Goal: Task Accomplishment & Management: Manage account settings

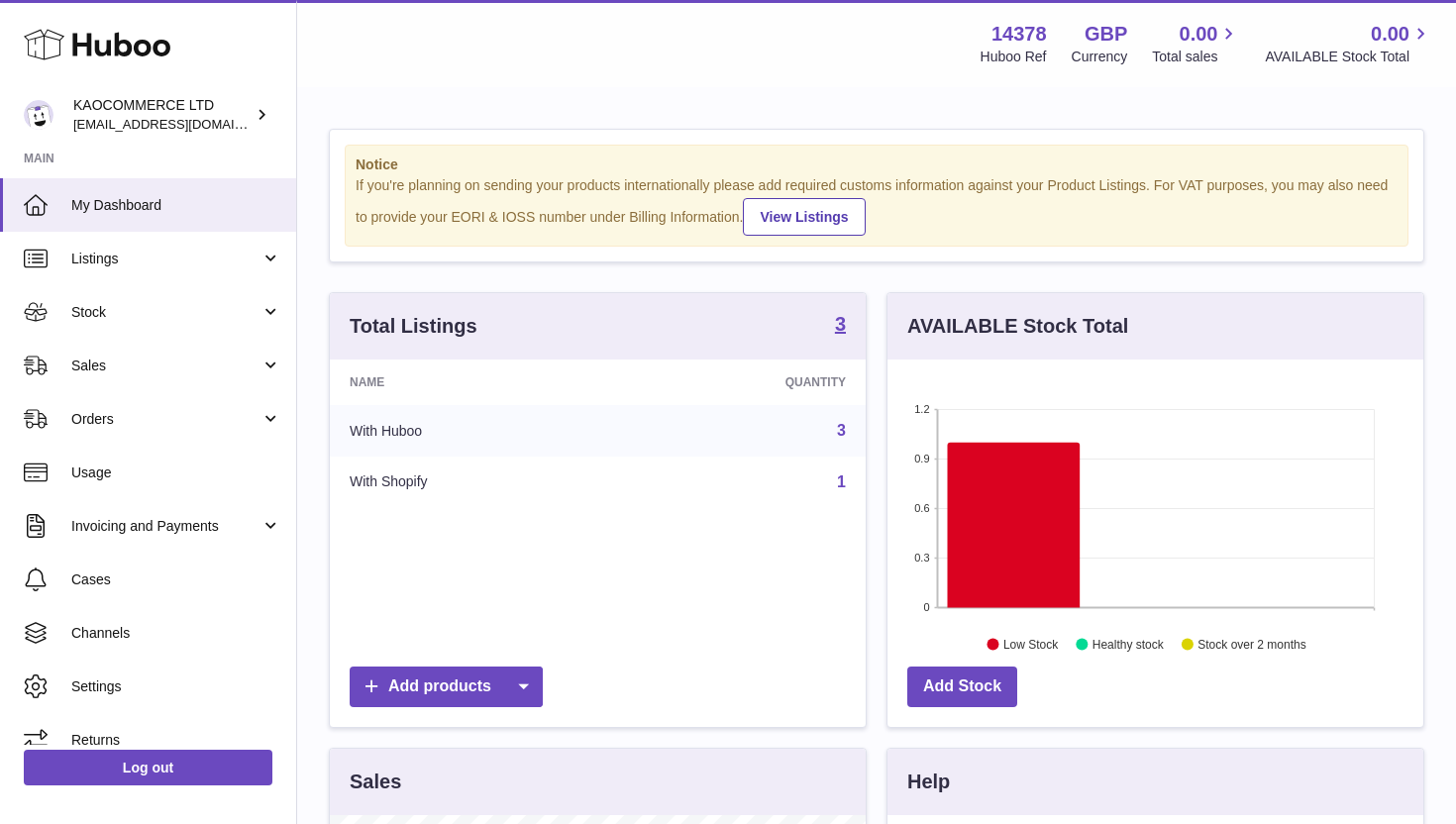
scroll to position [309, 536]
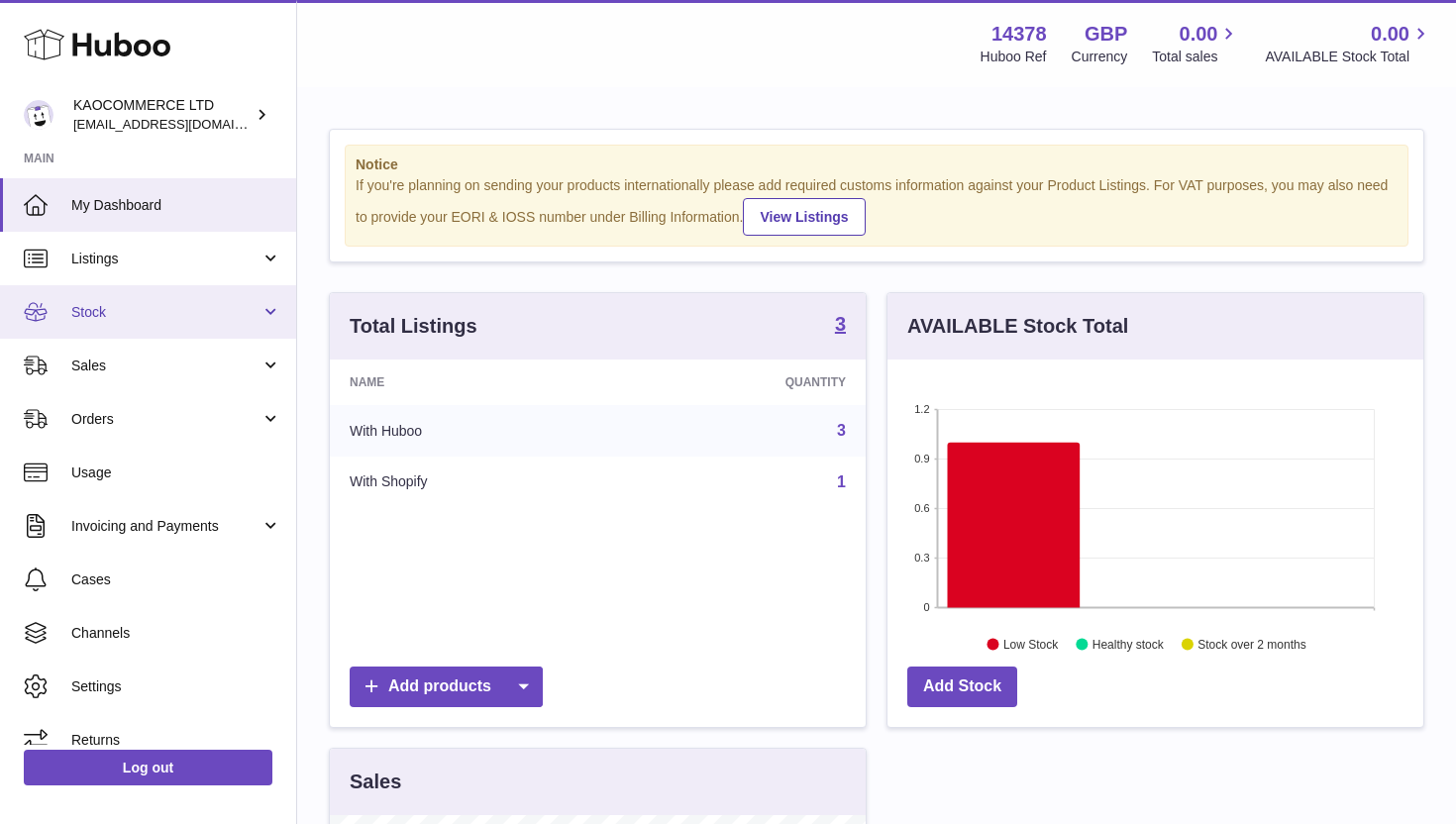
click at [156, 314] on span "Stock" at bounding box center [165, 312] width 189 height 19
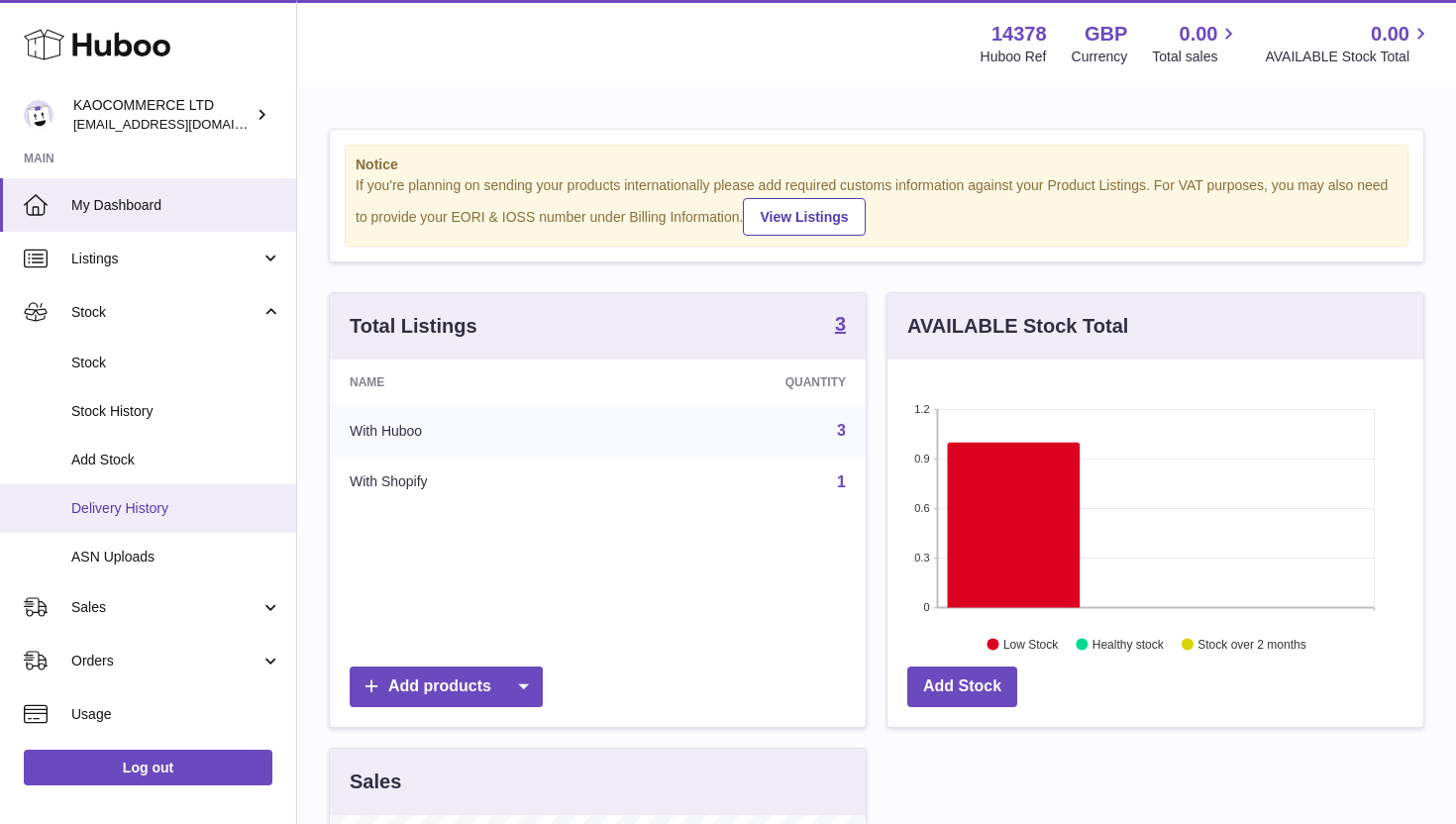
click at [150, 505] on span "Delivery History" at bounding box center [176, 508] width 210 height 19
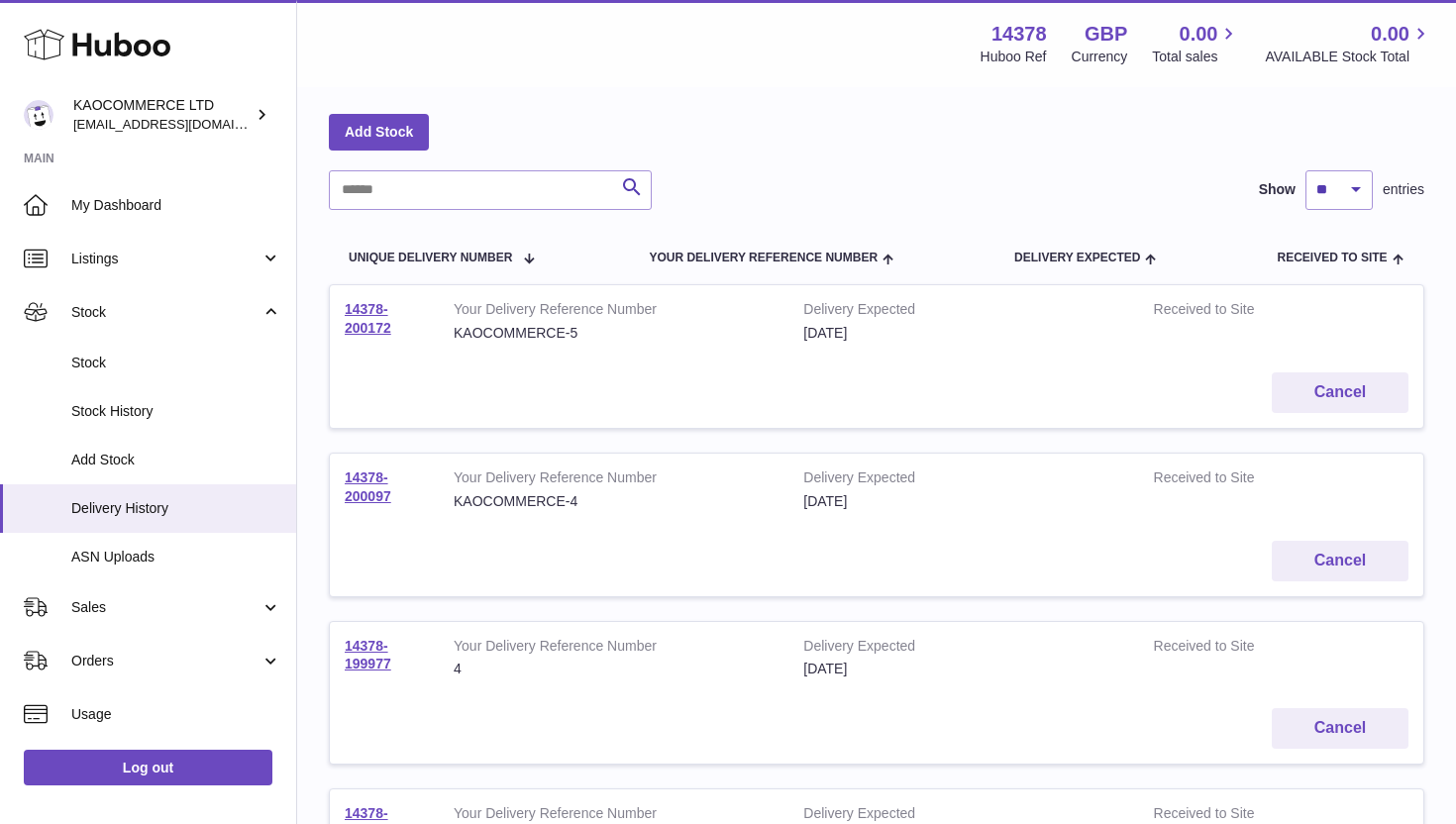
scroll to position [209, 0]
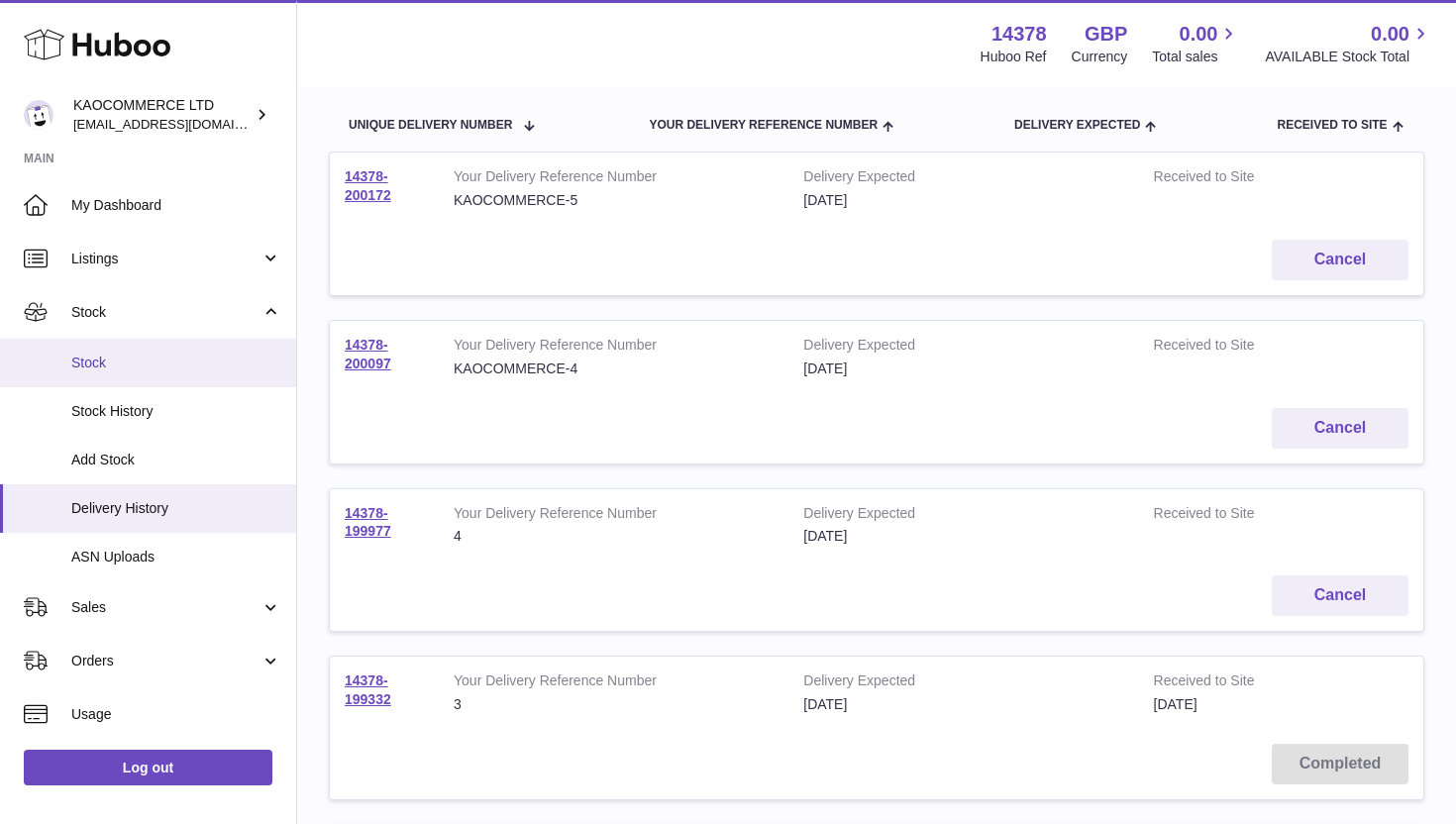
click at [141, 368] on span "Stock" at bounding box center [176, 362] width 210 height 19
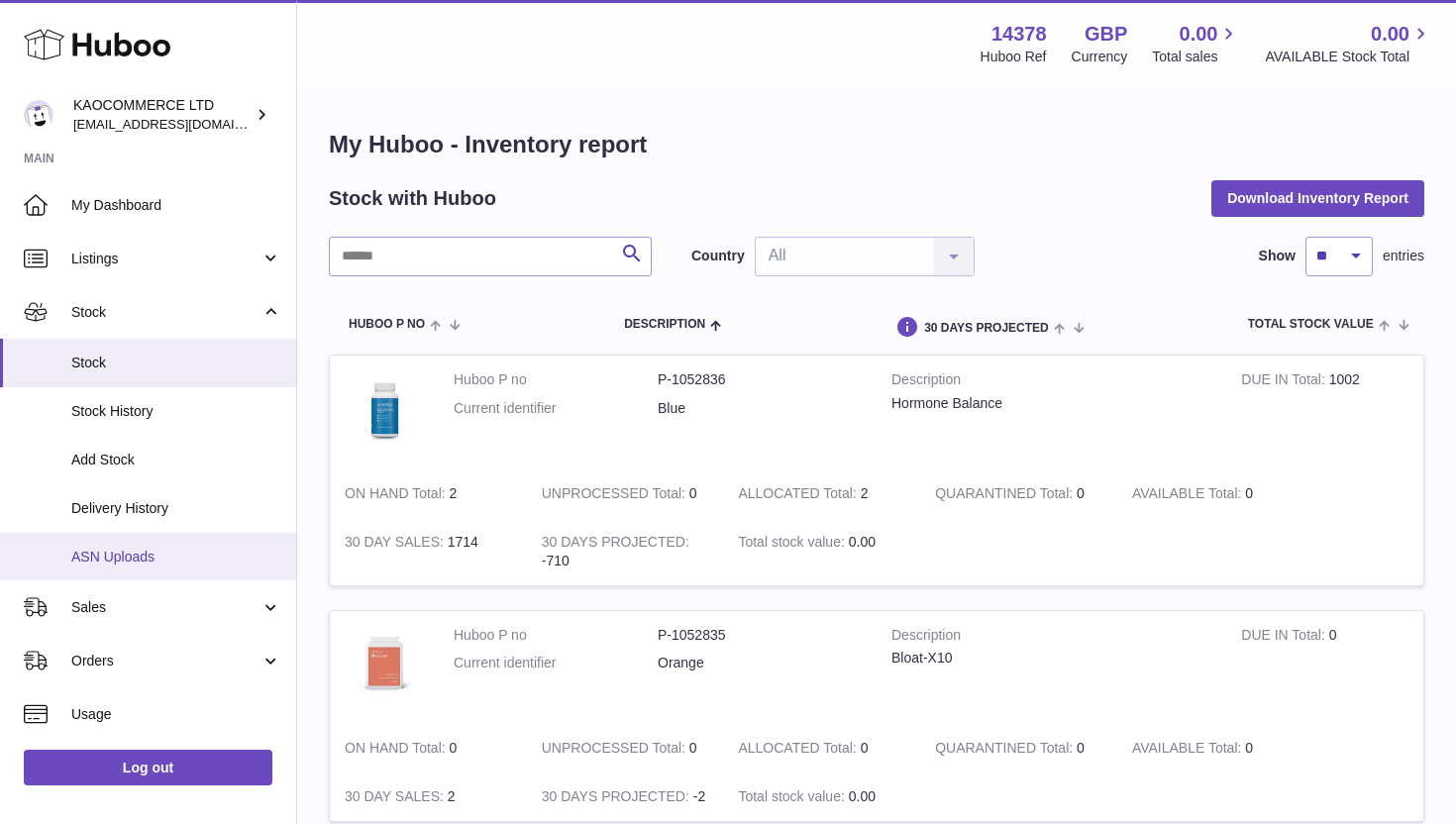
click at [128, 552] on span "ASN Uploads" at bounding box center [176, 557] width 210 height 19
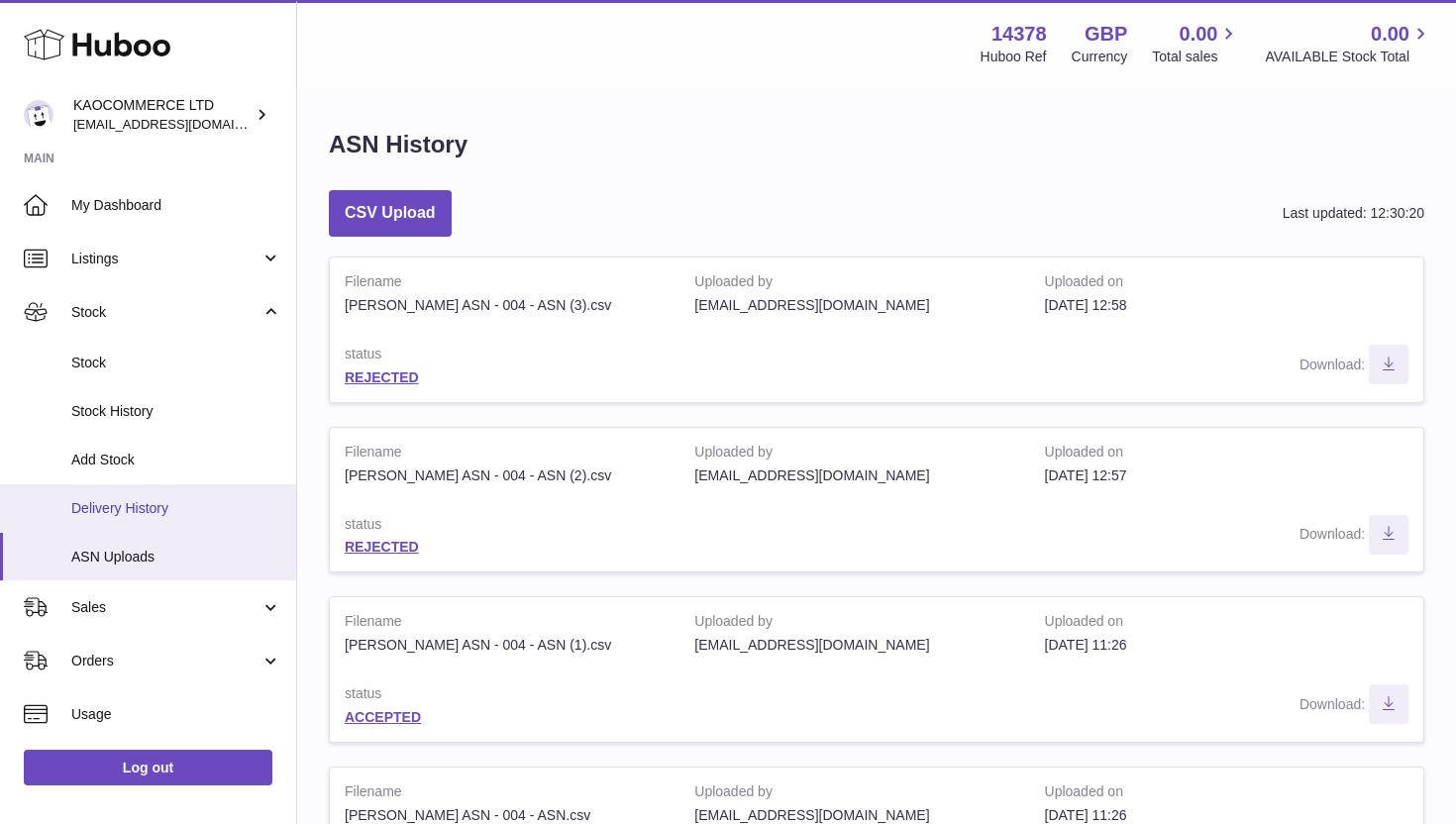
click at [154, 521] on link "Delivery History" at bounding box center [148, 508] width 296 height 49
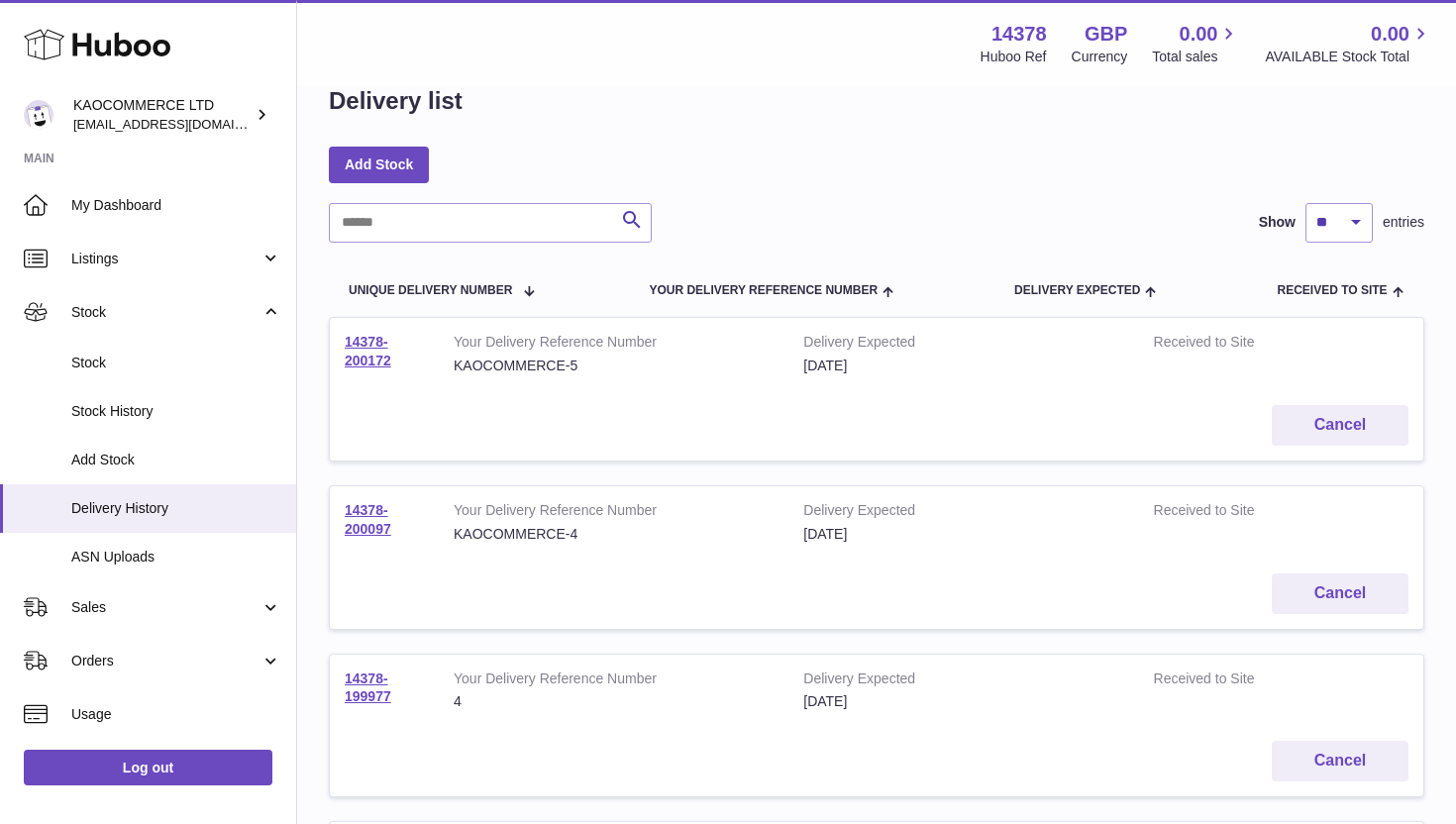
scroll to position [25, 0]
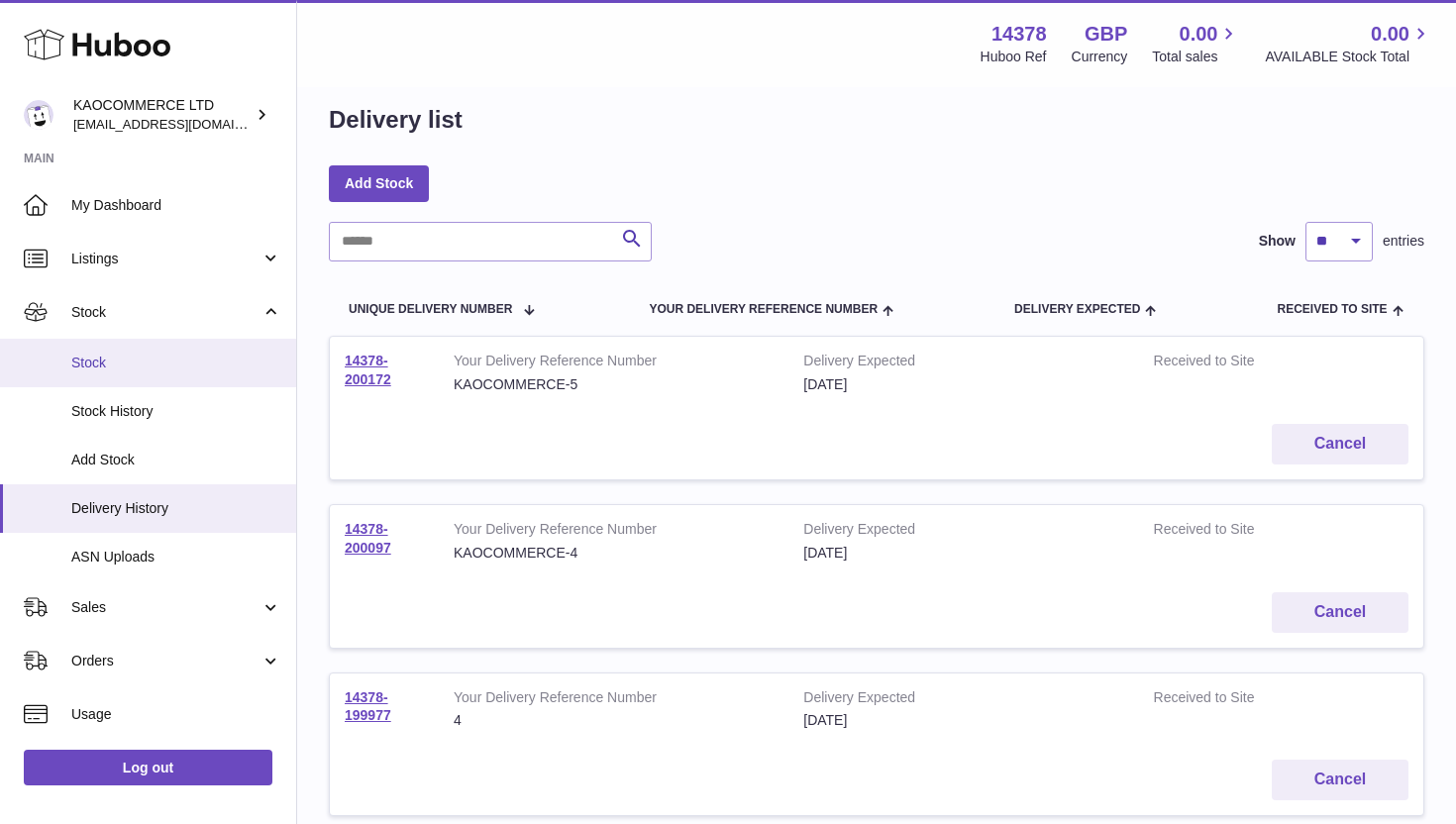
click at [119, 370] on span "Stock" at bounding box center [176, 362] width 210 height 19
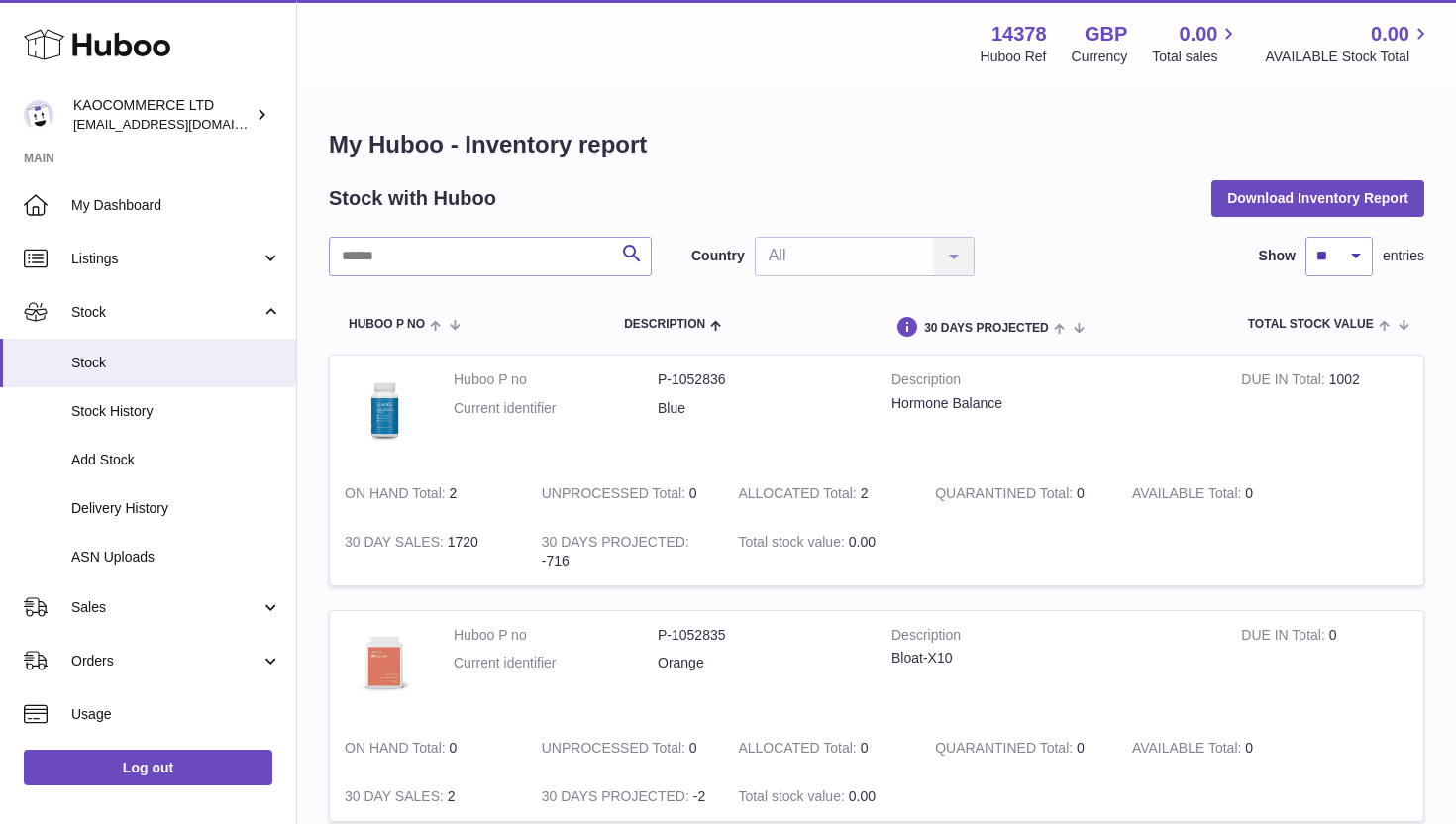
scroll to position [19, 0]
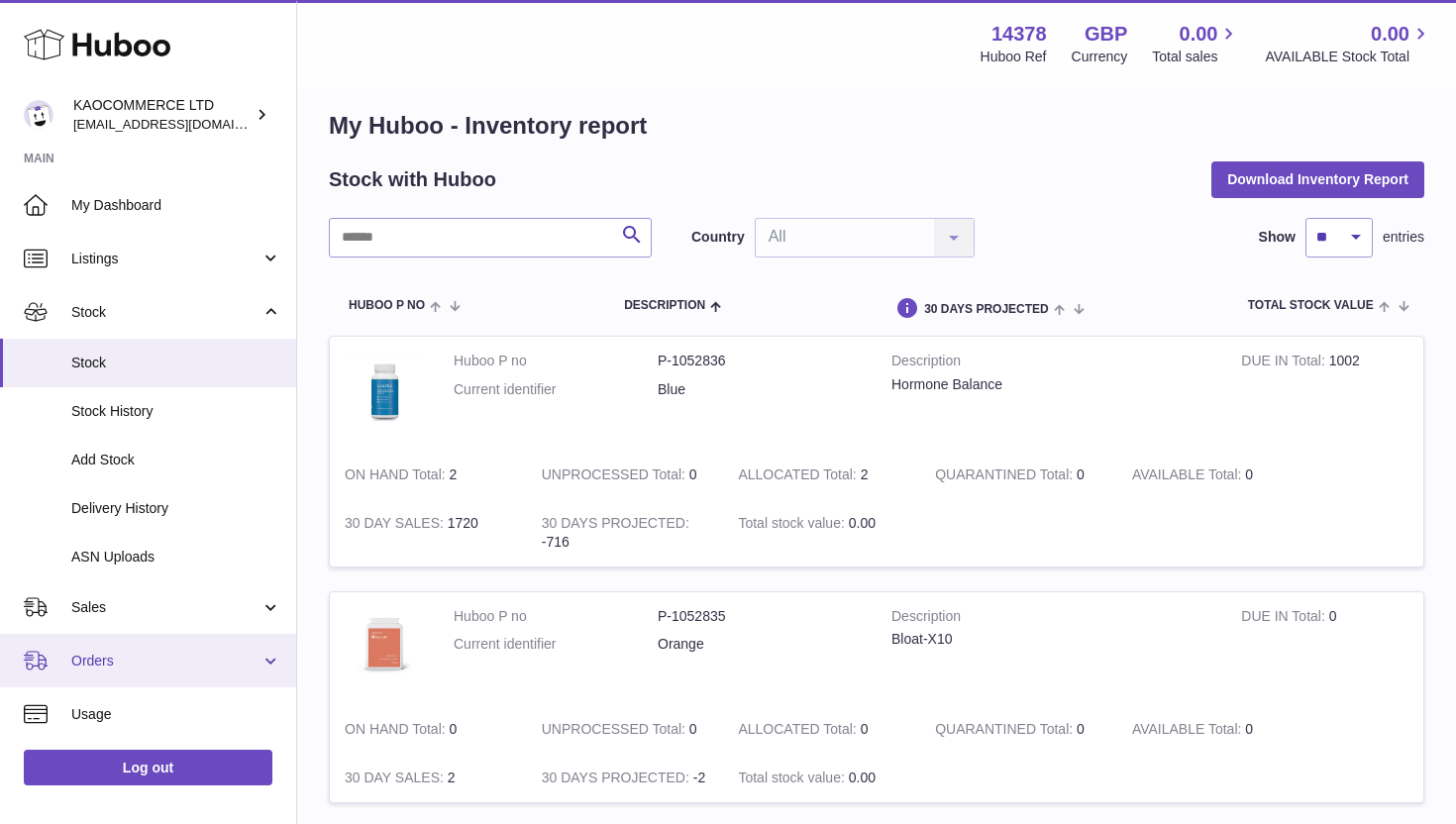
click at [126, 652] on span "Orders" at bounding box center [165, 661] width 189 height 19
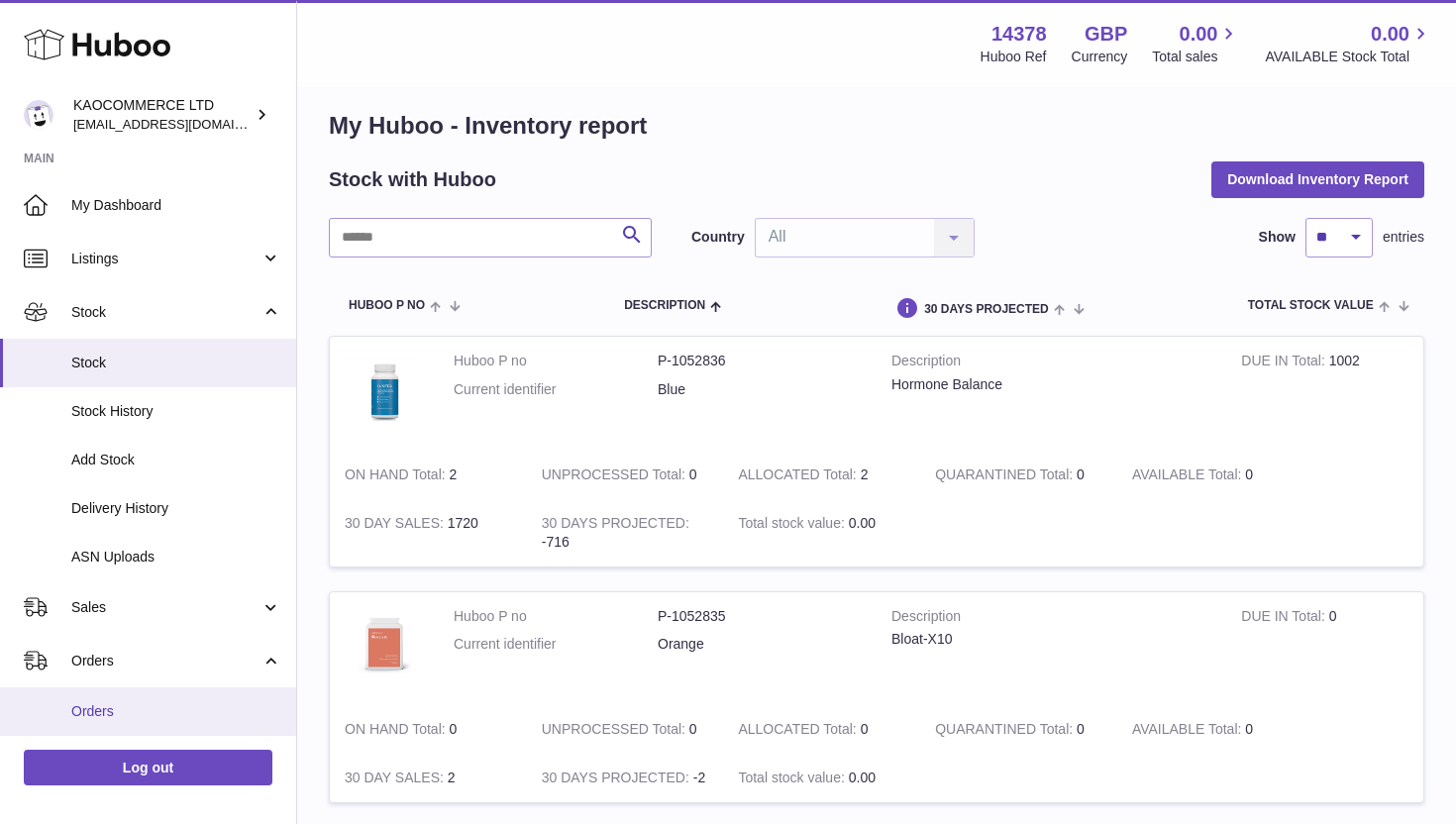
click at [126, 699] on link "Orders" at bounding box center [148, 711] width 296 height 49
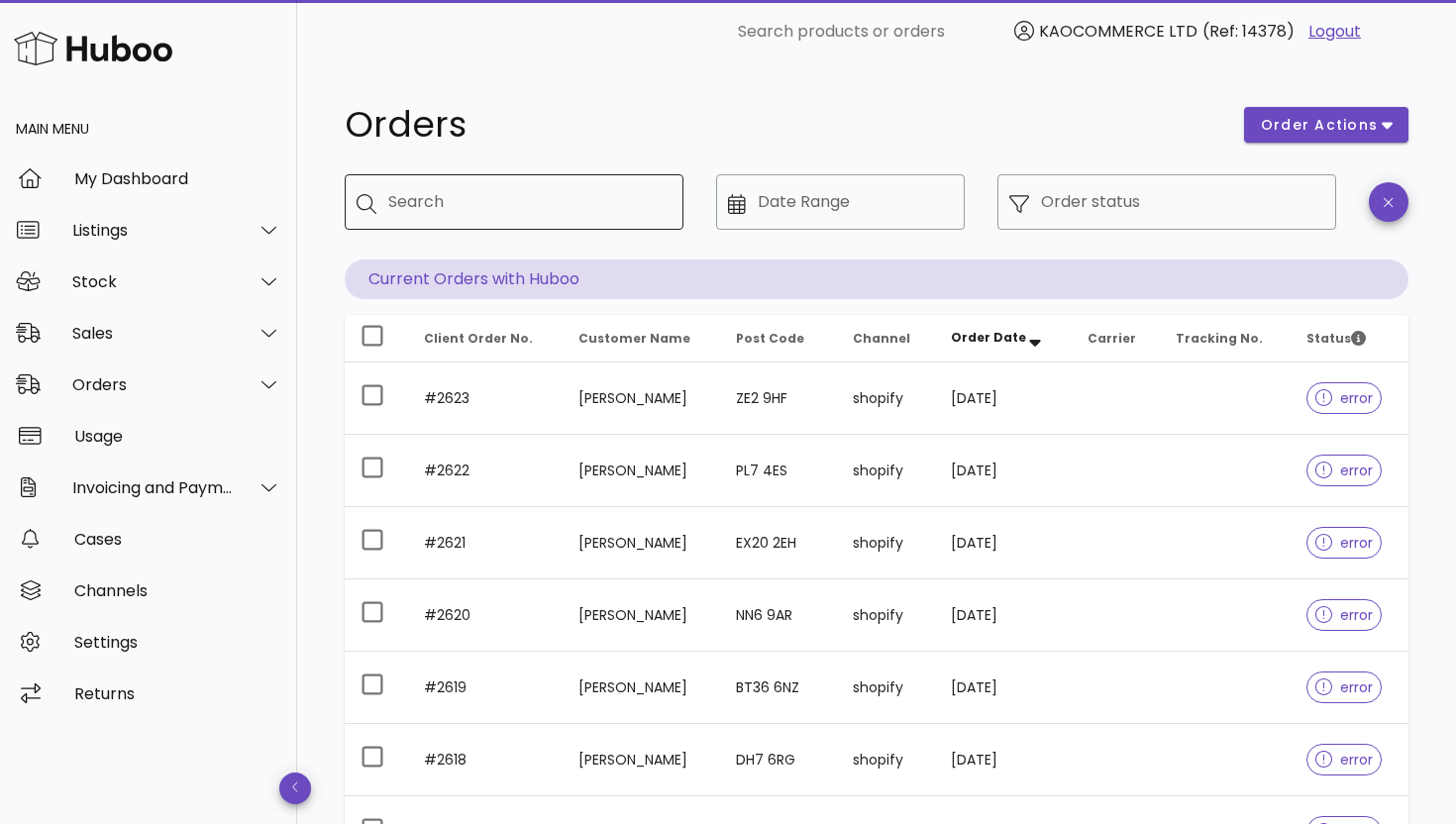
click at [496, 181] on div "Search" at bounding box center [528, 202] width 279 height 55
type input "****"
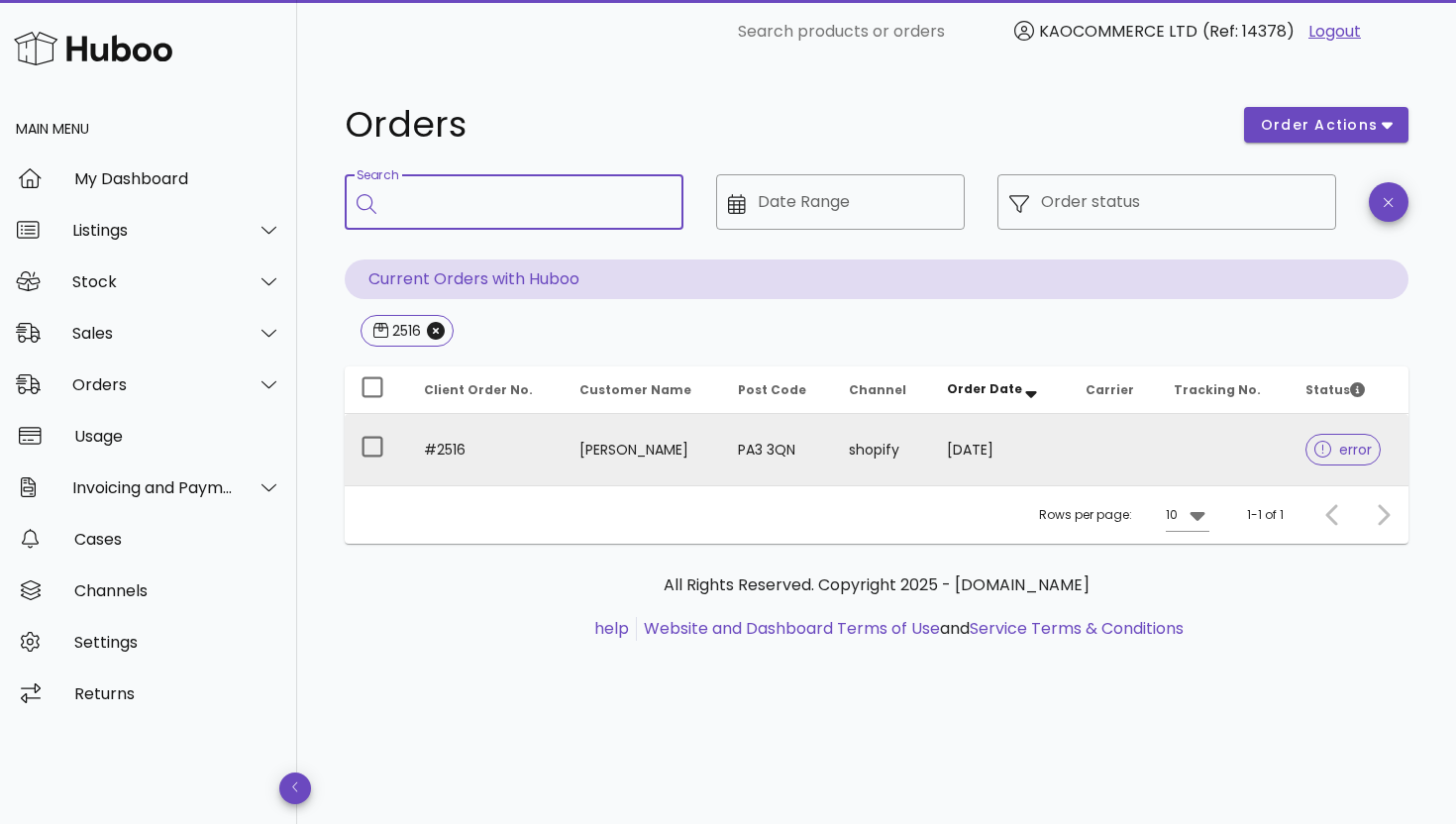
click at [564, 458] on td "Margaret McNeill" at bounding box center [643, 450] width 158 height 71
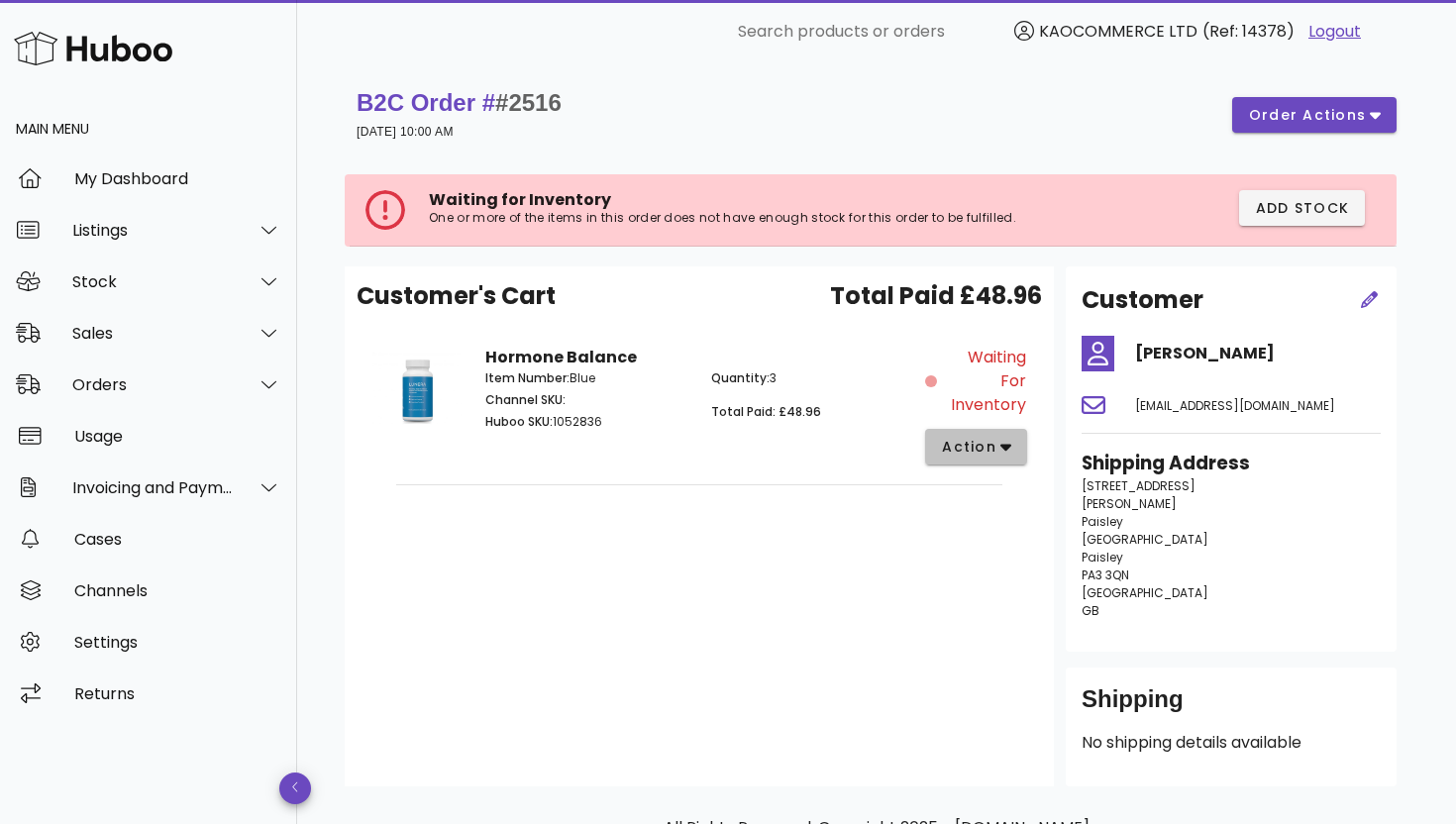
click at [1003, 446] on icon "button" at bounding box center [1005, 448] width 11 height 7
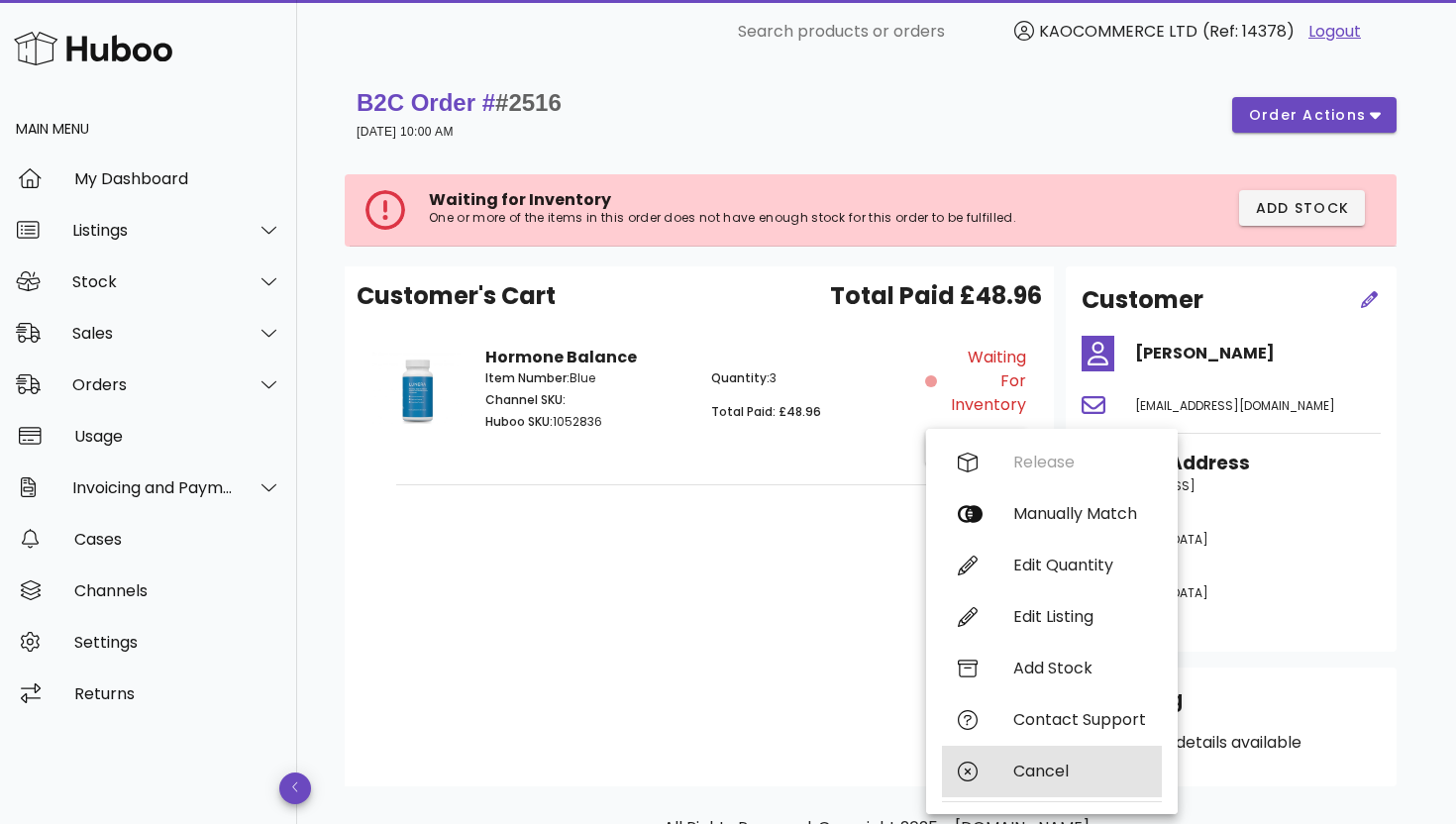
click at [1034, 765] on div "Cancel" at bounding box center [1080, 771] width 133 height 19
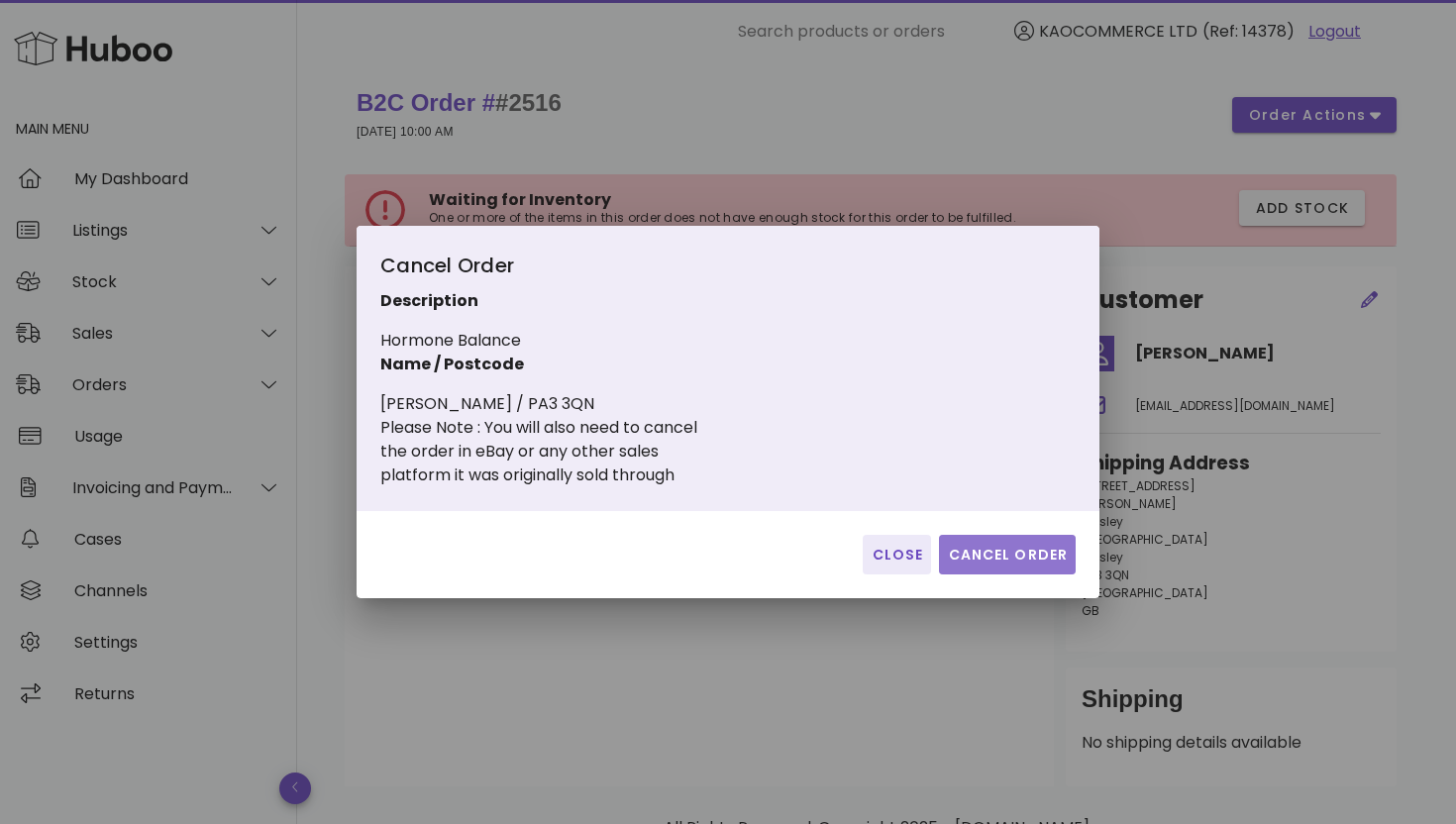
click at [978, 552] on span "Cancel Order" at bounding box center [1007, 555] width 121 height 21
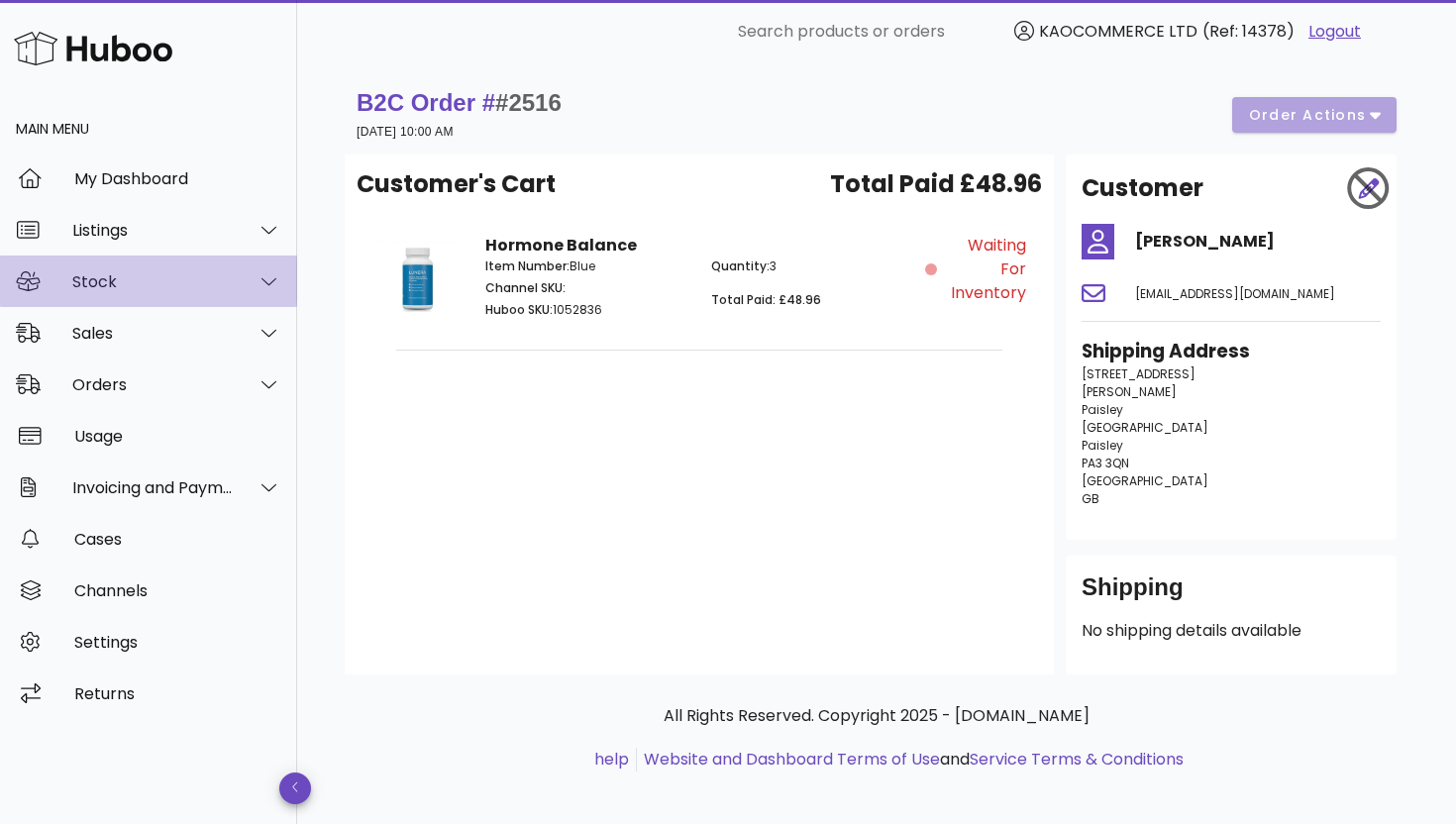
click at [156, 295] on div "Stock" at bounding box center [149, 281] width 297 height 52
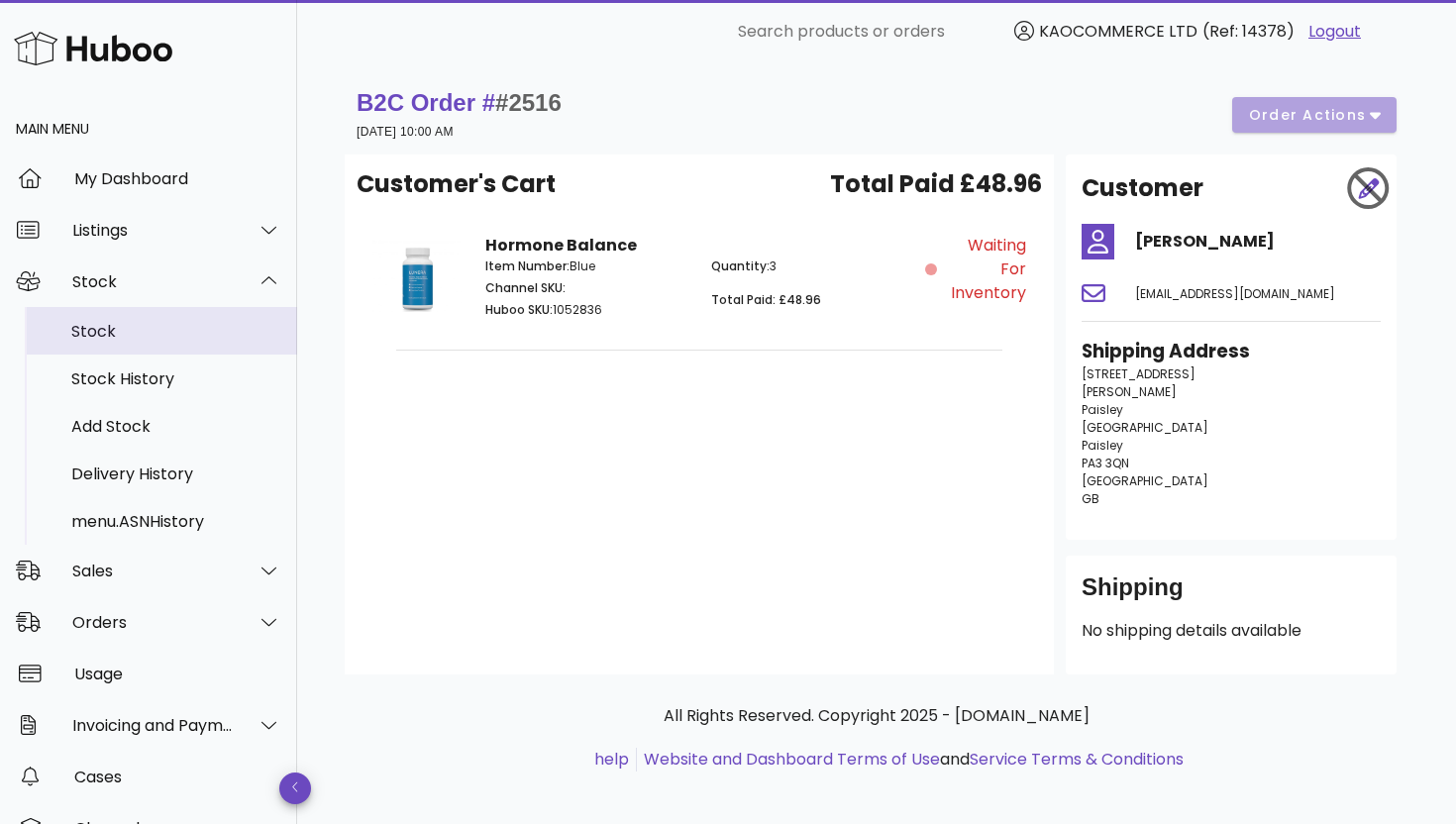
click at [156, 341] on div "Stock" at bounding box center [176, 331] width 210 height 43
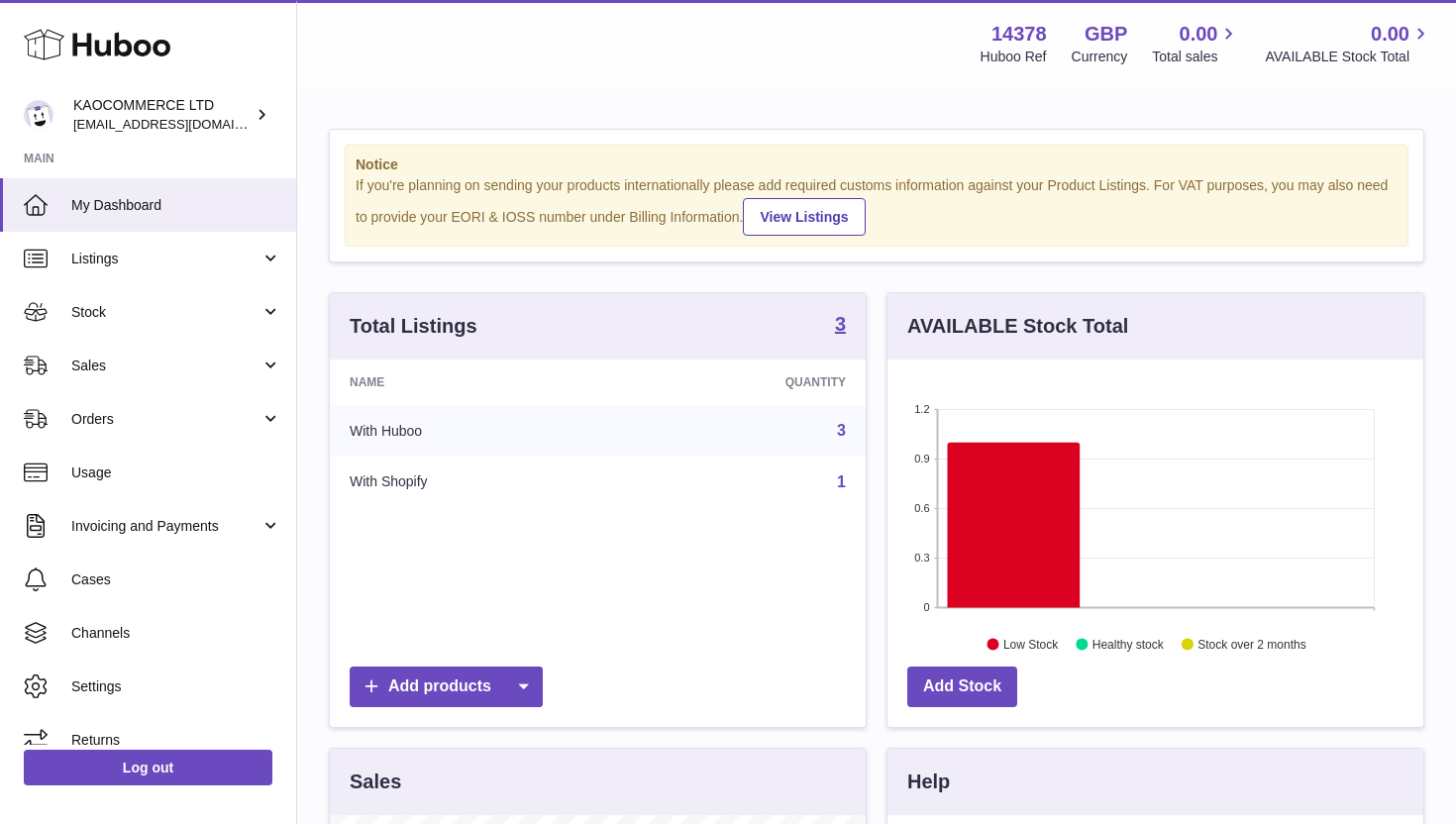
scroll to position [309, 536]
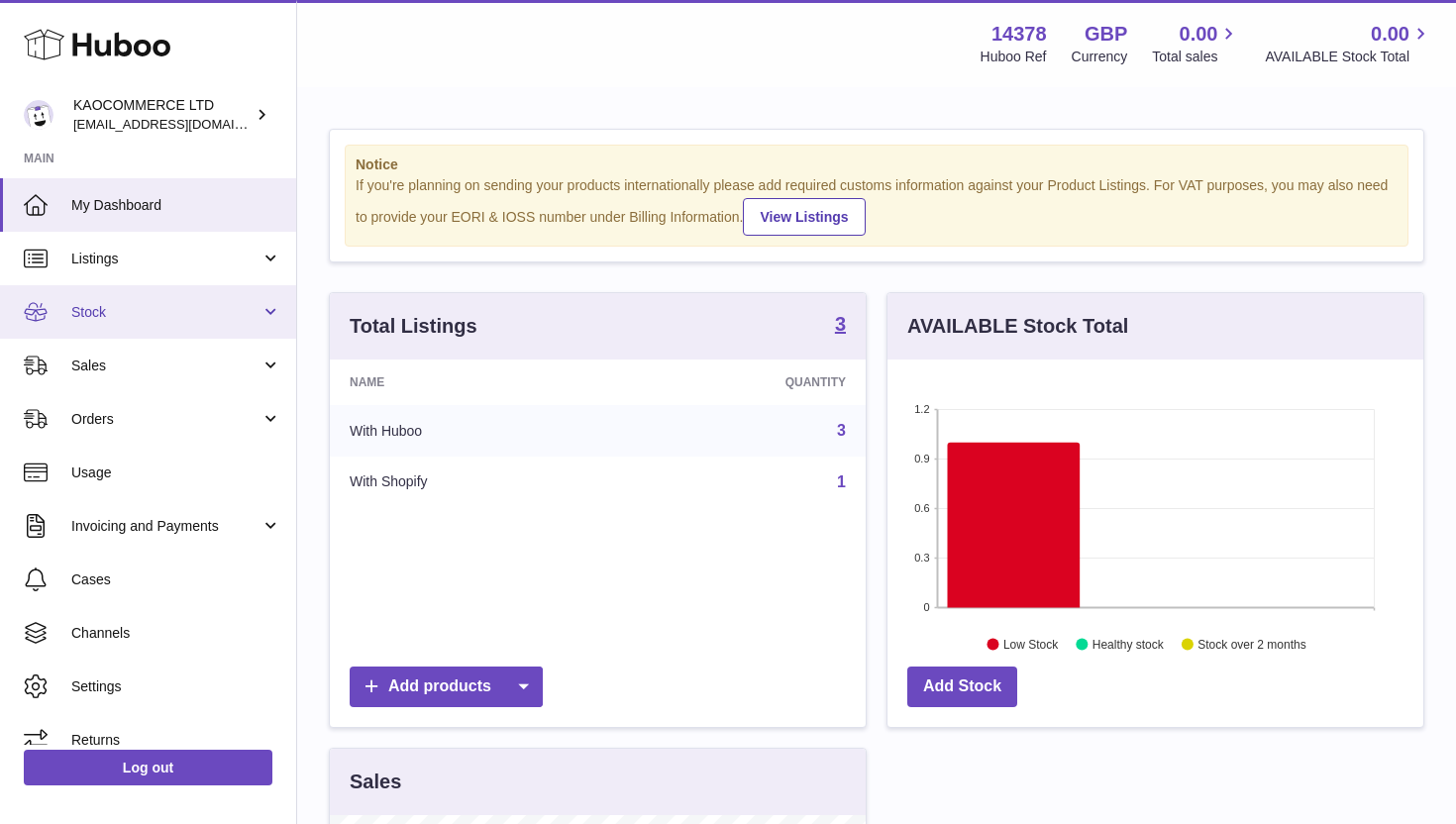
click at [90, 303] on span "Stock" at bounding box center [165, 312] width 189 height 19
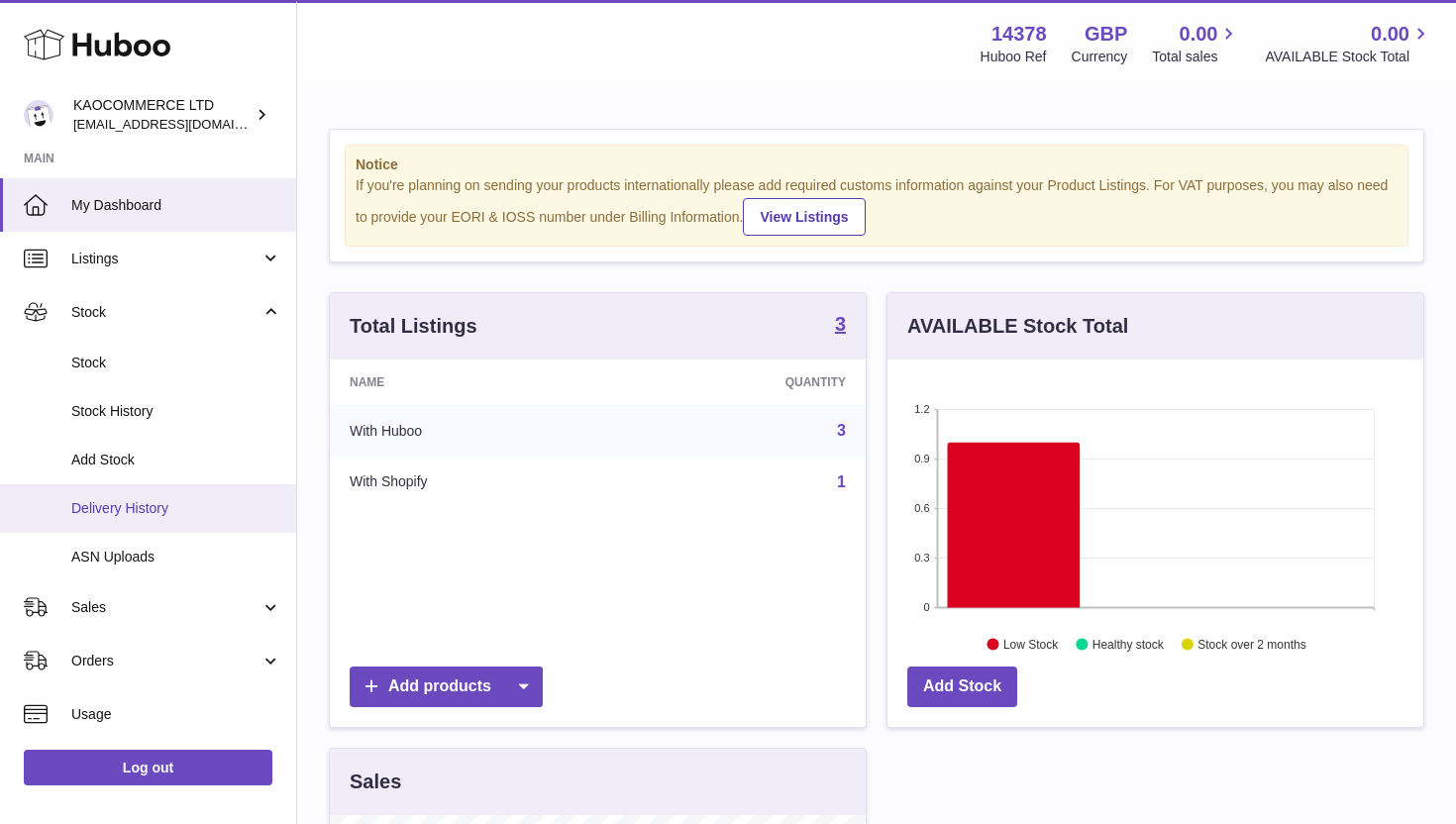
click at [141, 502] on span "Delivery History" at bounding box center [176, 508] width 210 height 19
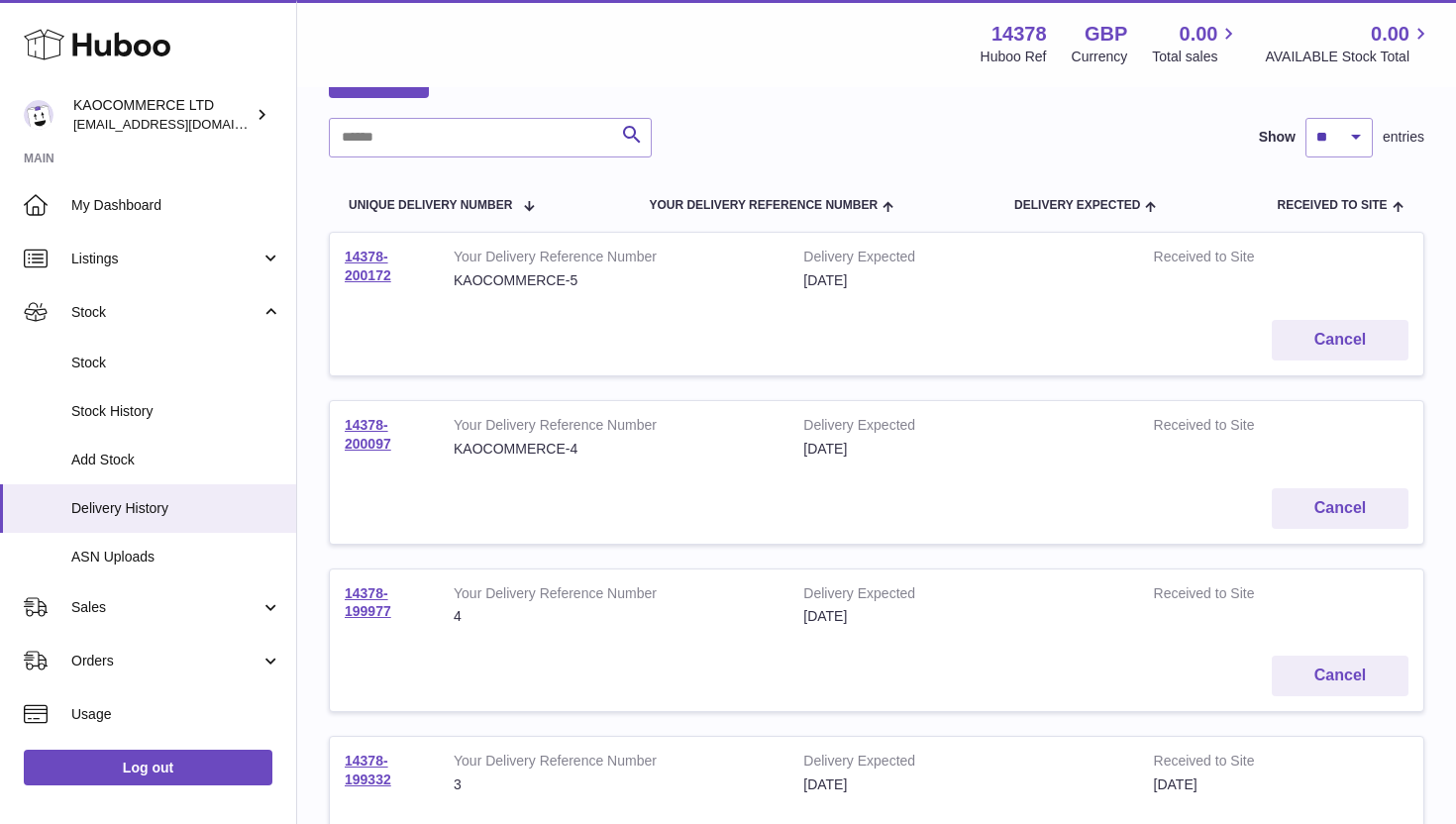
scroll to position [126, 0]
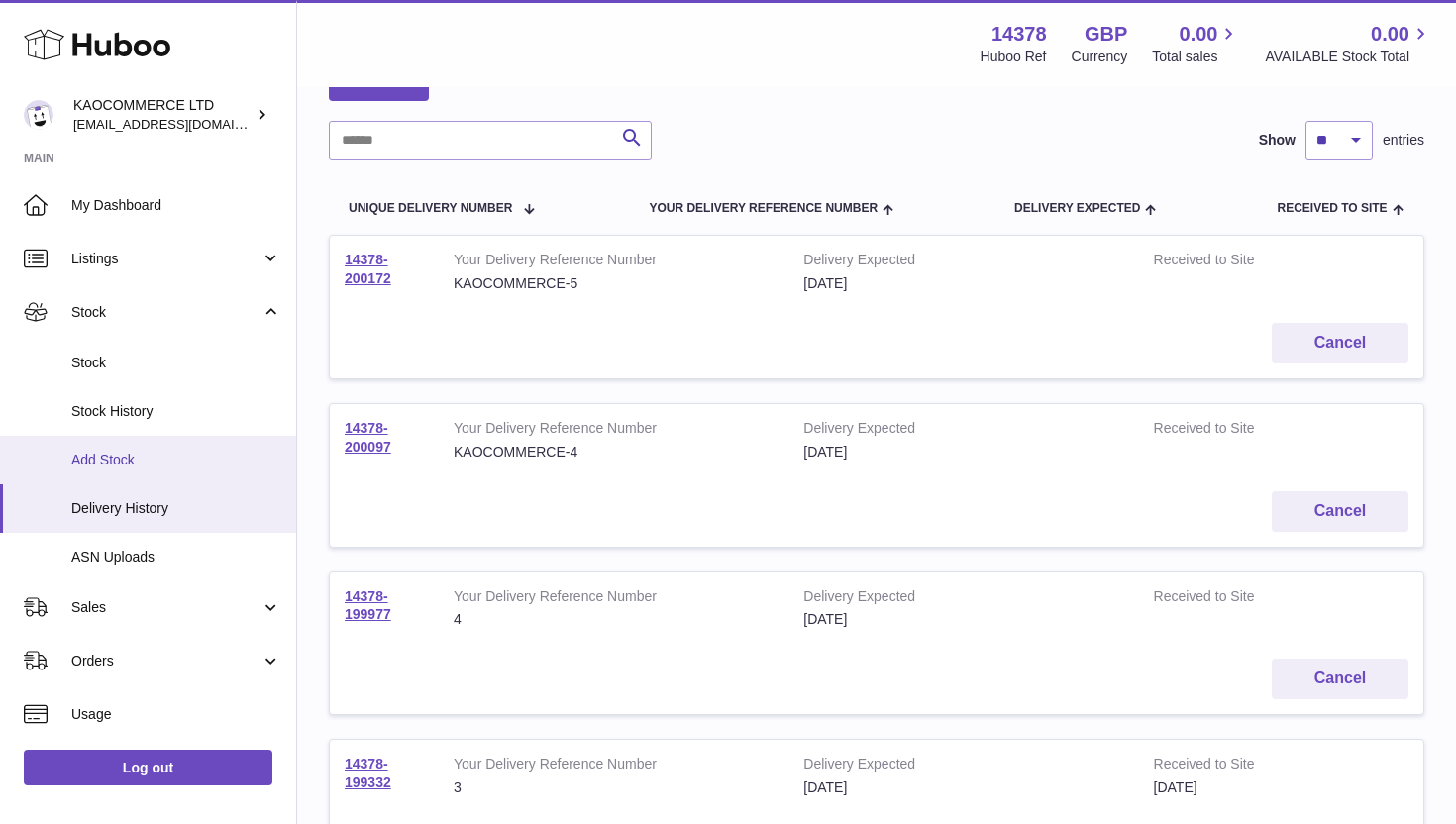
click at [206, 458] on span "Add Stock" at bounding box center [176, 460] width 210 height 19
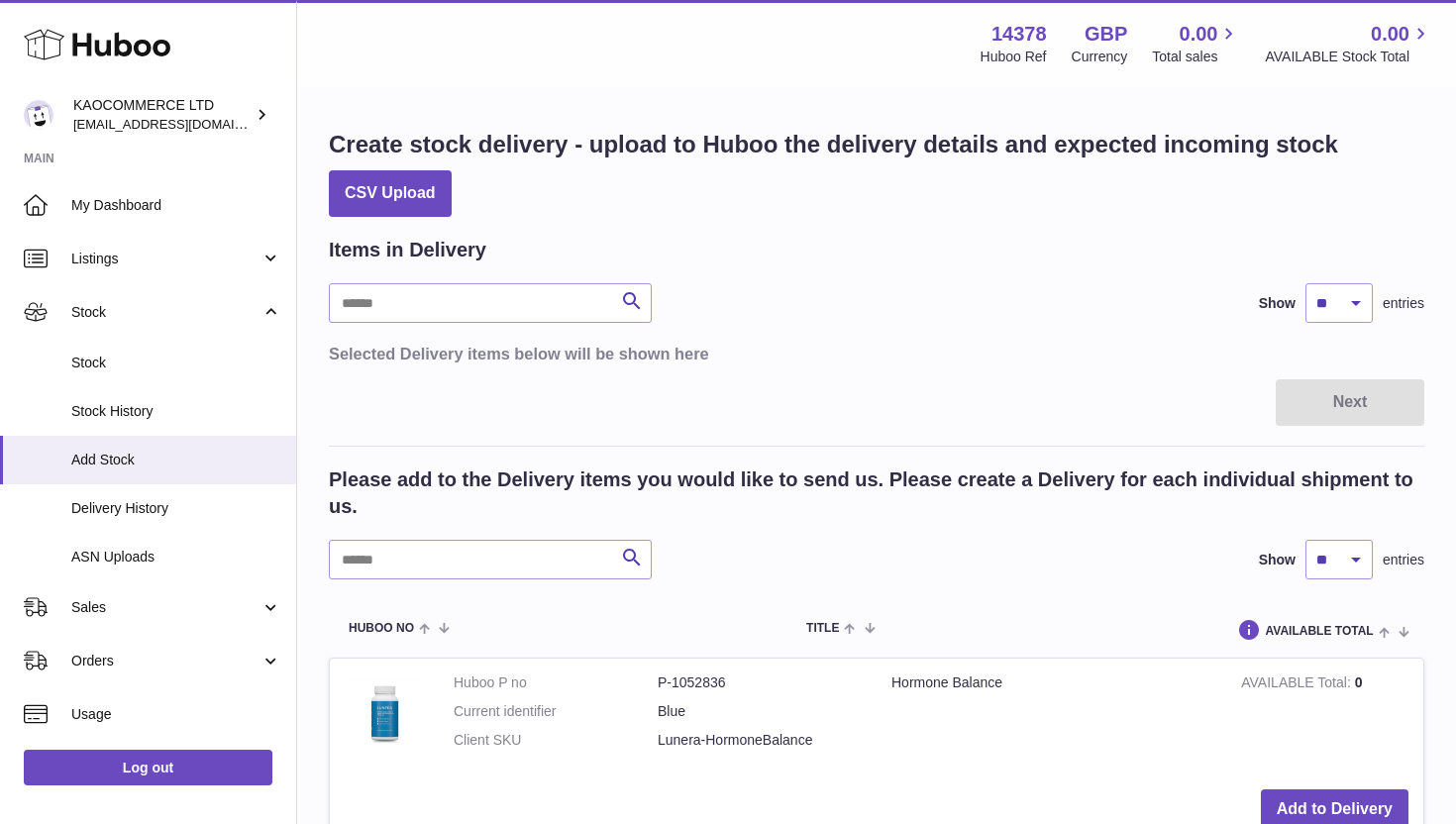
click at [196, 408] on span "Stock History" at bounding box center [176, 411] width 210 height 19
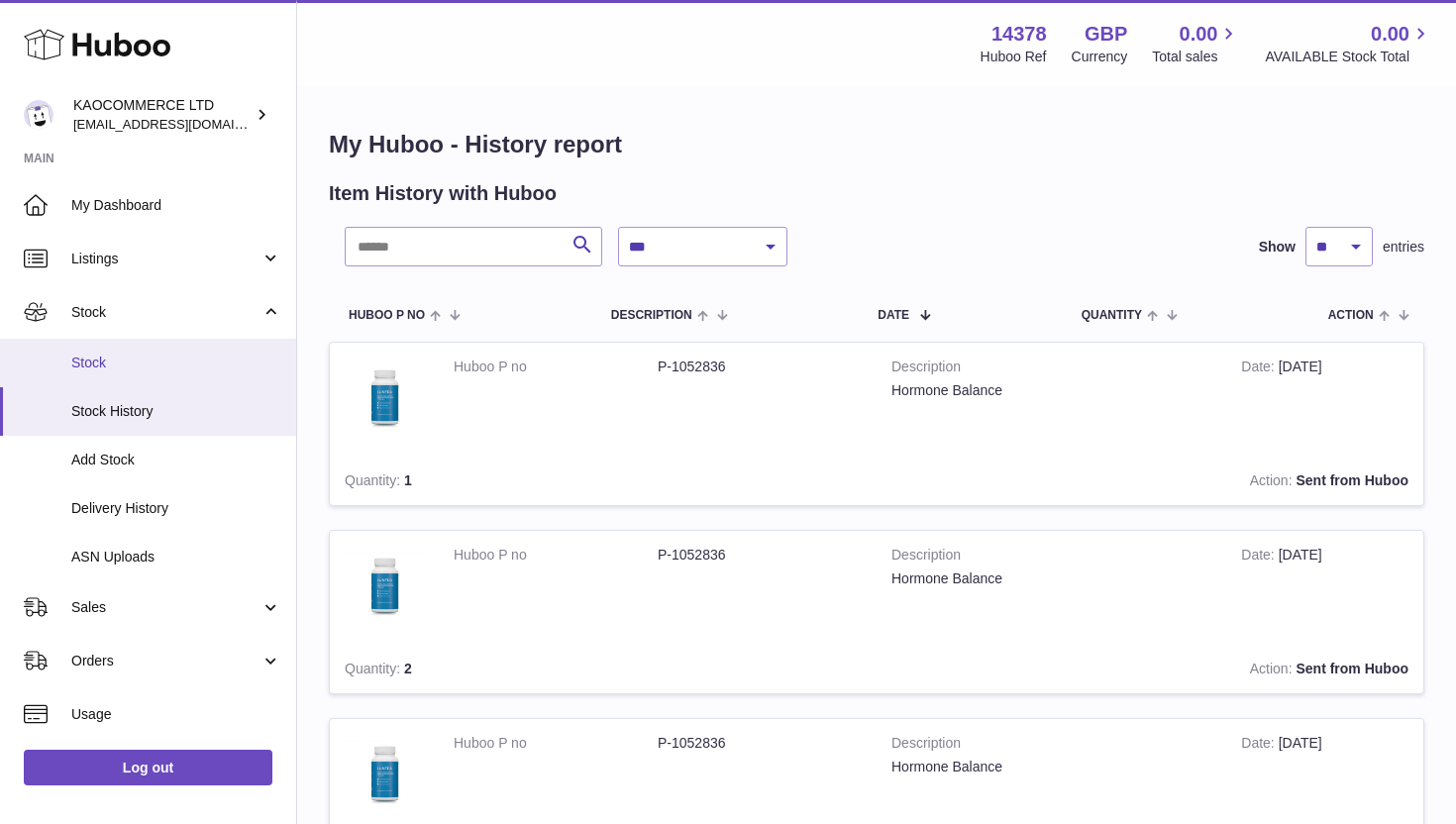
click at [167, 352] on link "Stock" at bounding box center [148, 362] width 296 height 49
